Goal: Navigation & Orientation: Find specific page/section

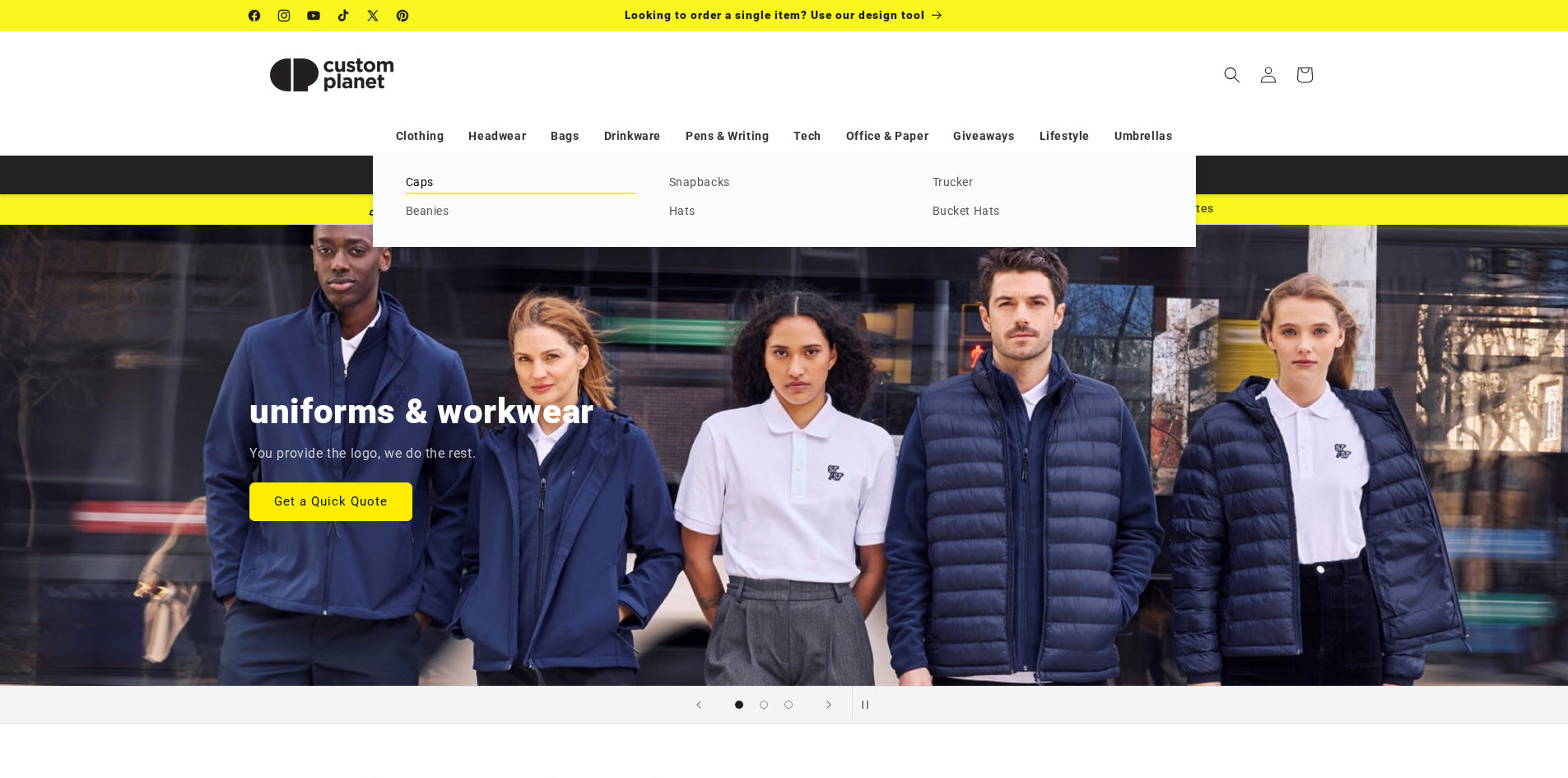
click at [417, 183] on link "Caps" at bounding box center [521, 183] width 230 height 23
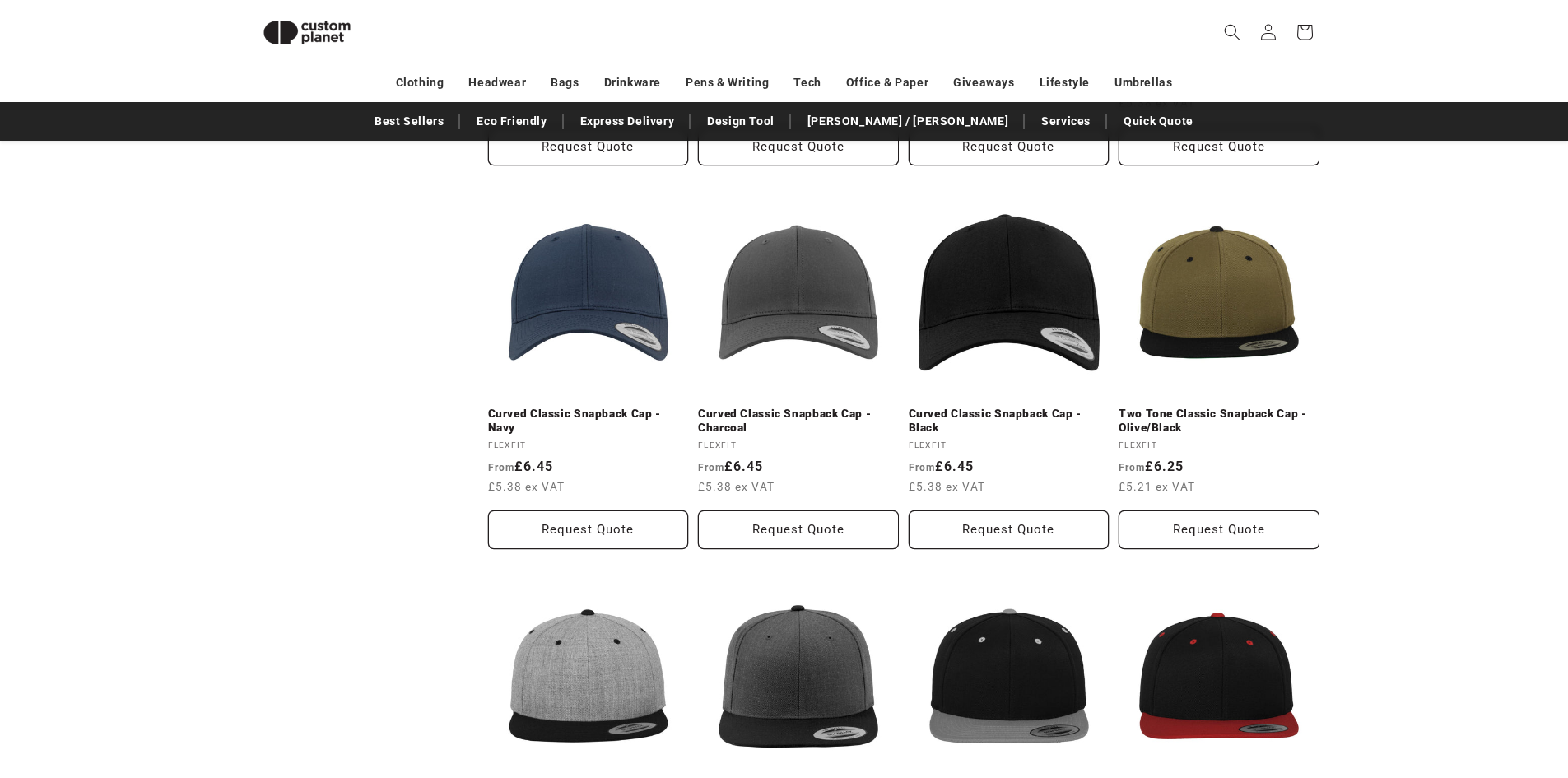
scroll to position [1213, 0]
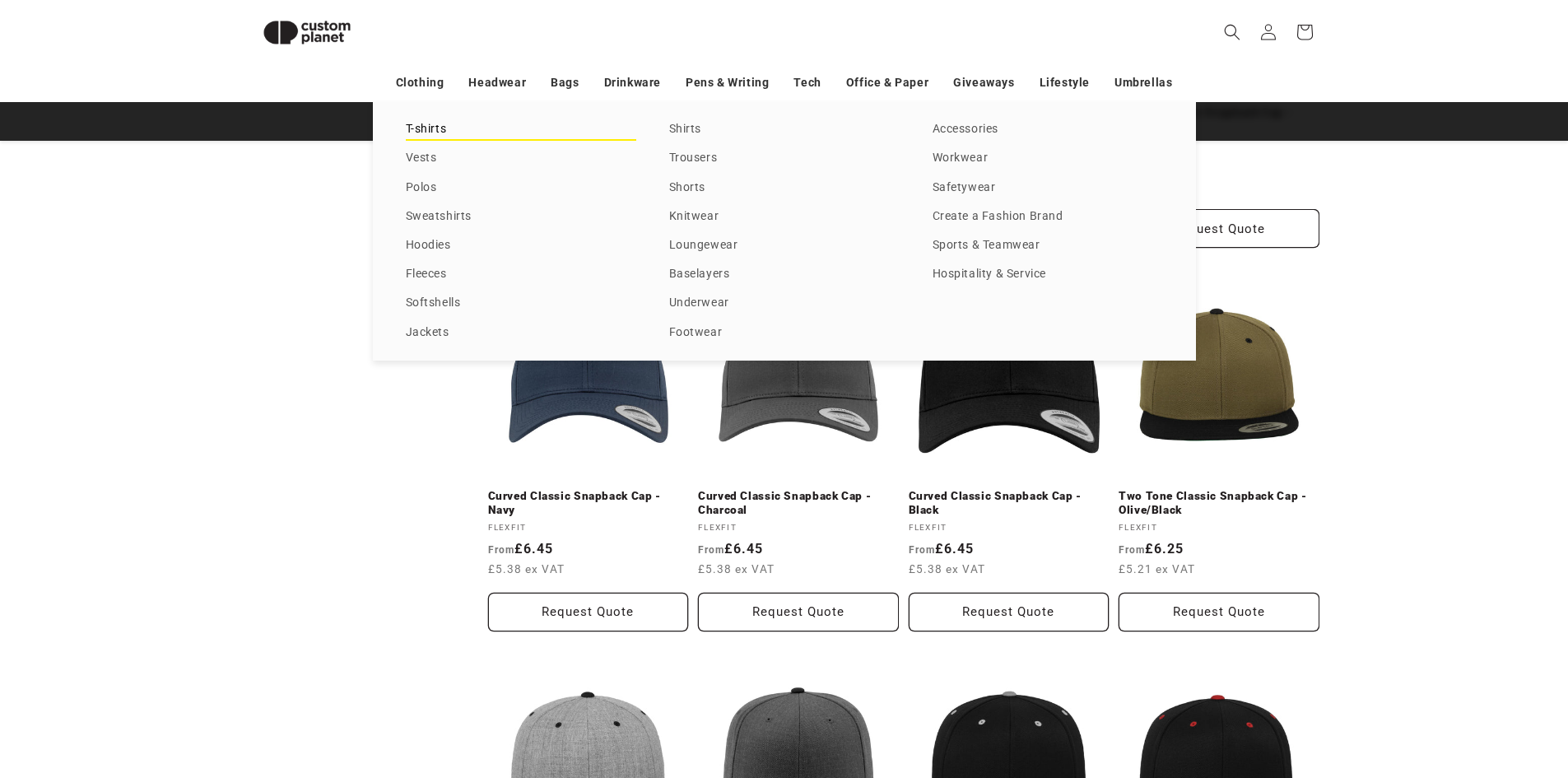
click at [424, 122] on link "T-shirts" at bounding box center [521, 130] width 230 height 23
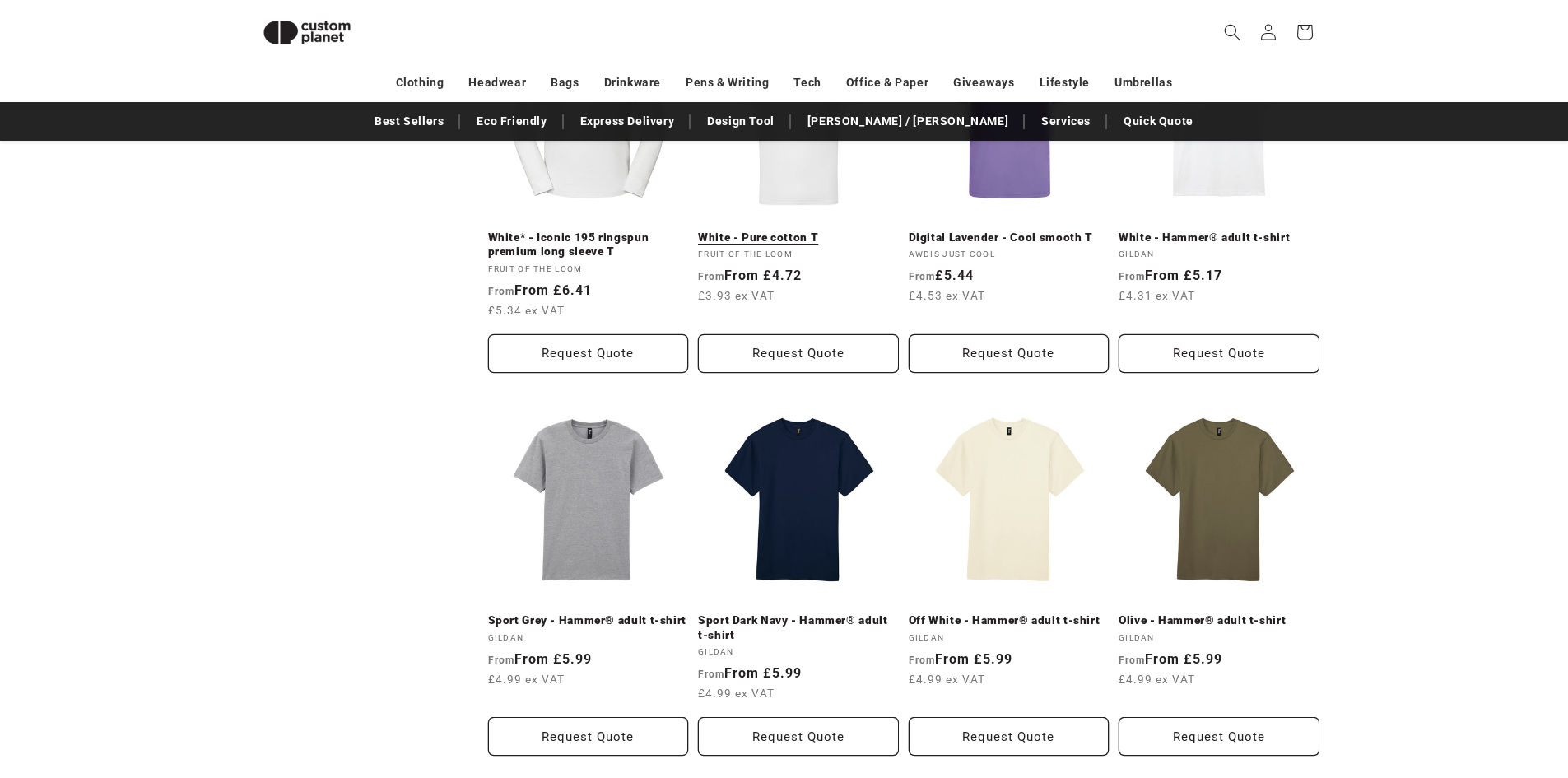
scroll to position [472, 0]
